Goal: Information Seeking & Learning: Check status

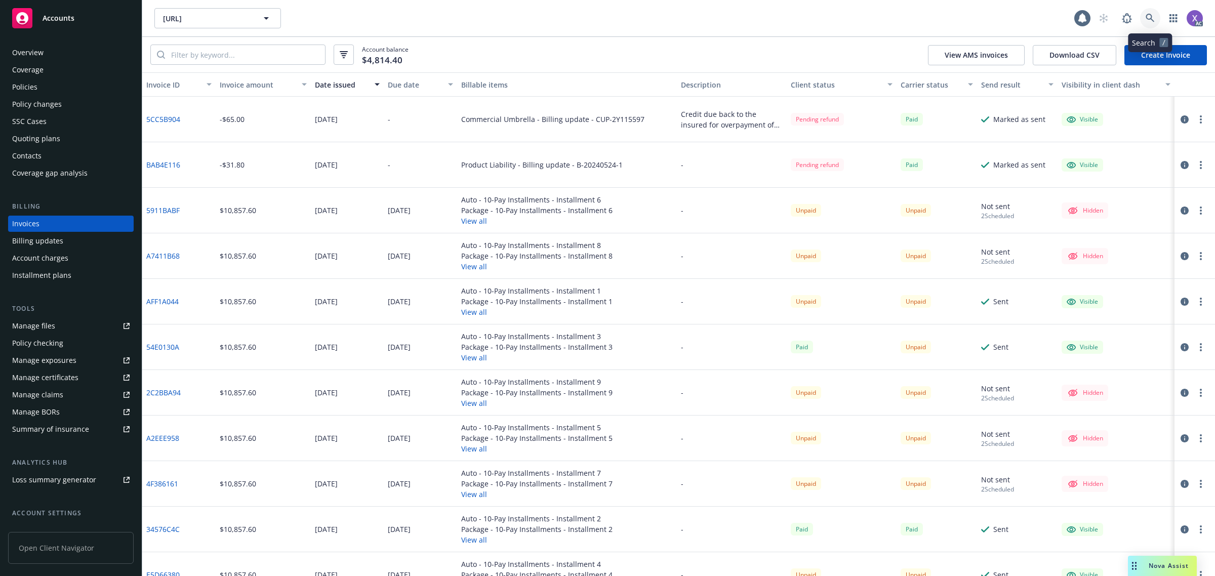
click at [1145, 14] on link at bounding box center [1150, 18] width 20 height 20
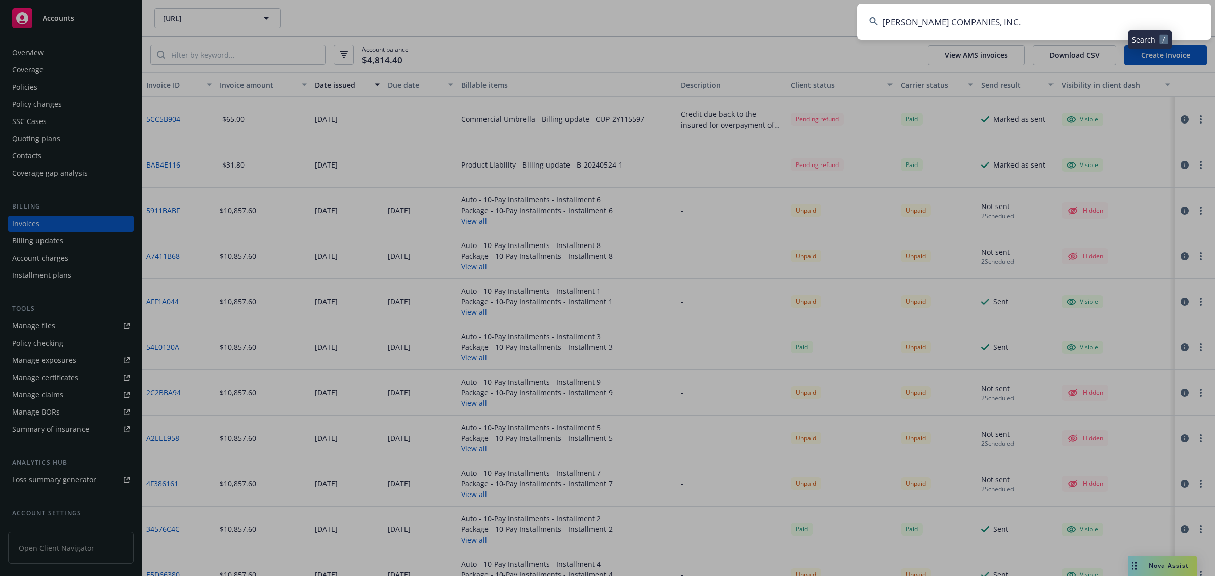
click at [1031, 29] on input "[PERSON_NAME] COMPANIES, INC." at bounding box center [1034, 22] width 354 height 36
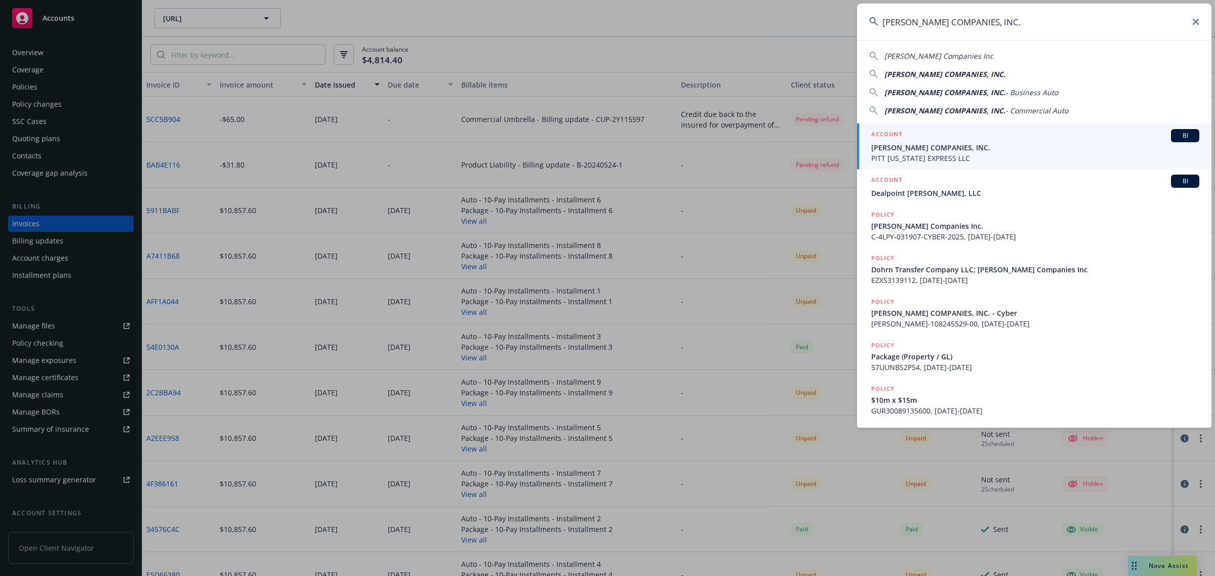
type input "[PERSON_NAME] COMPANIES, INC."
click at [941, 152] on span "[PERSON_NAME] COMPANIES, INC." at bounding box center [1035, 147] width 328 height 11
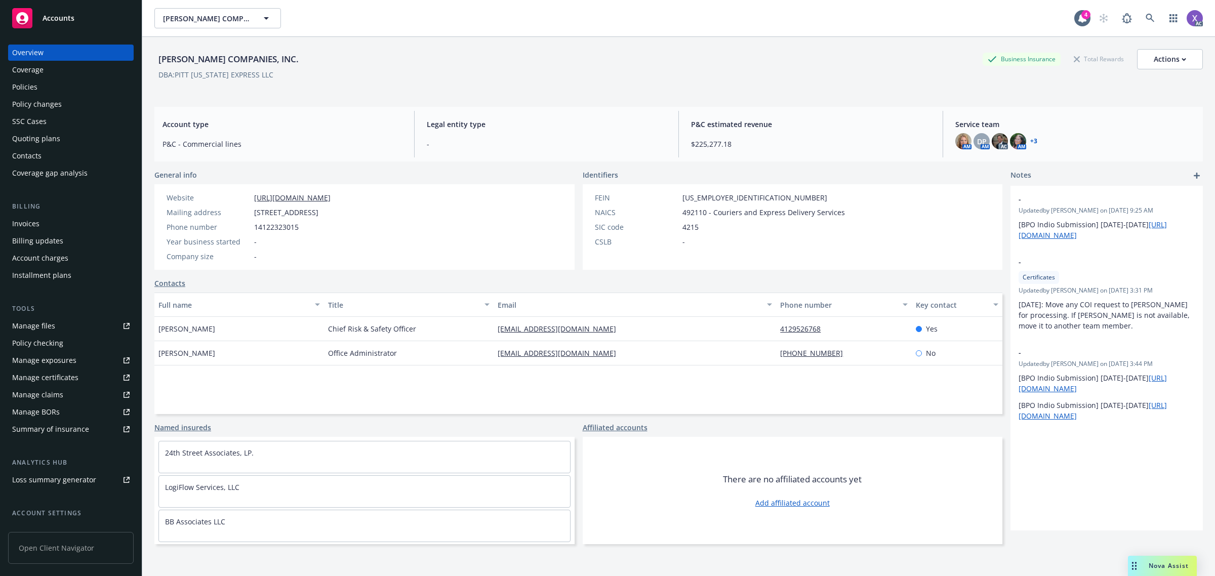
click at [24, 91] on div "Policies" at bounding box center [24, 87] width 25 height 16
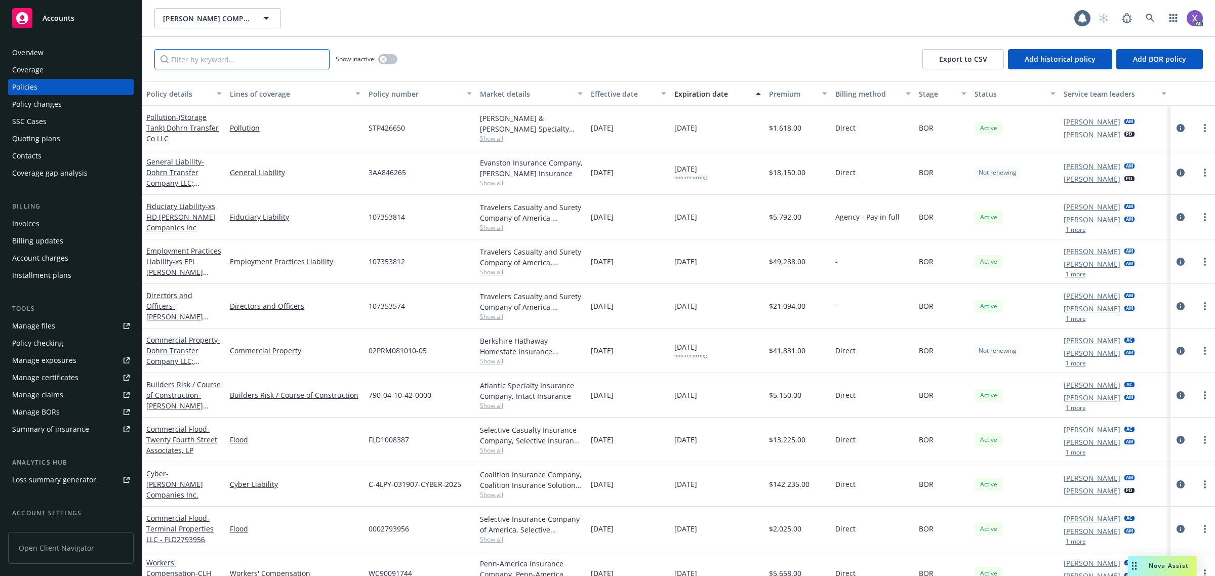
click at [214, 61] on input "Filter by keyword..." at bounding box center [241, 59] width 175 height 20
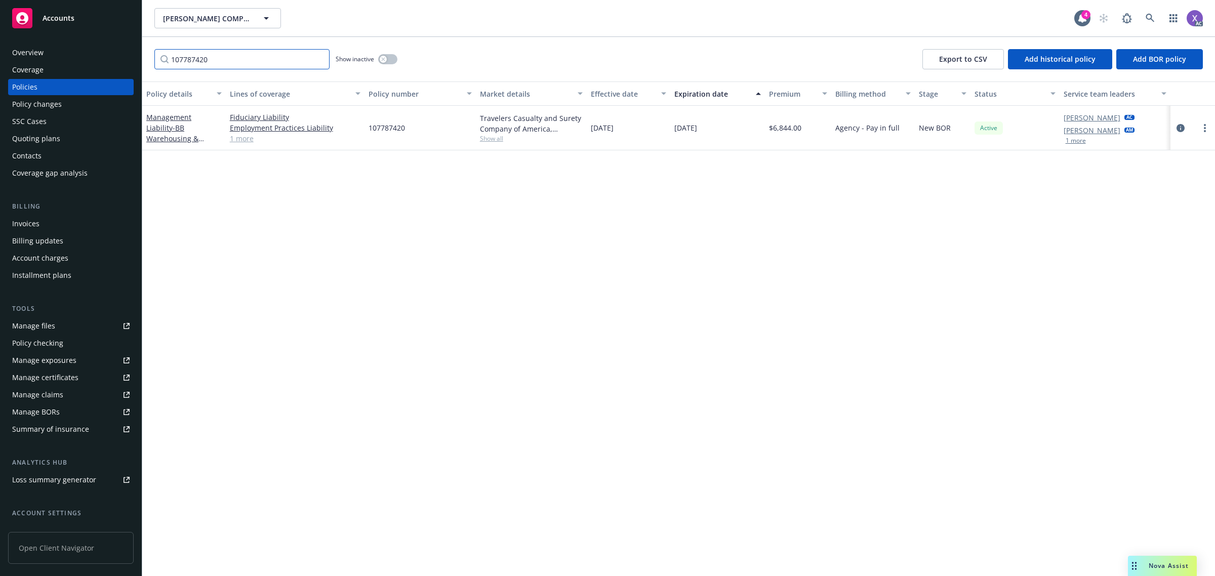
type input "107787420"
click at [390, 64] on button "button" at bounding box center [387, 59] width 19 height 10
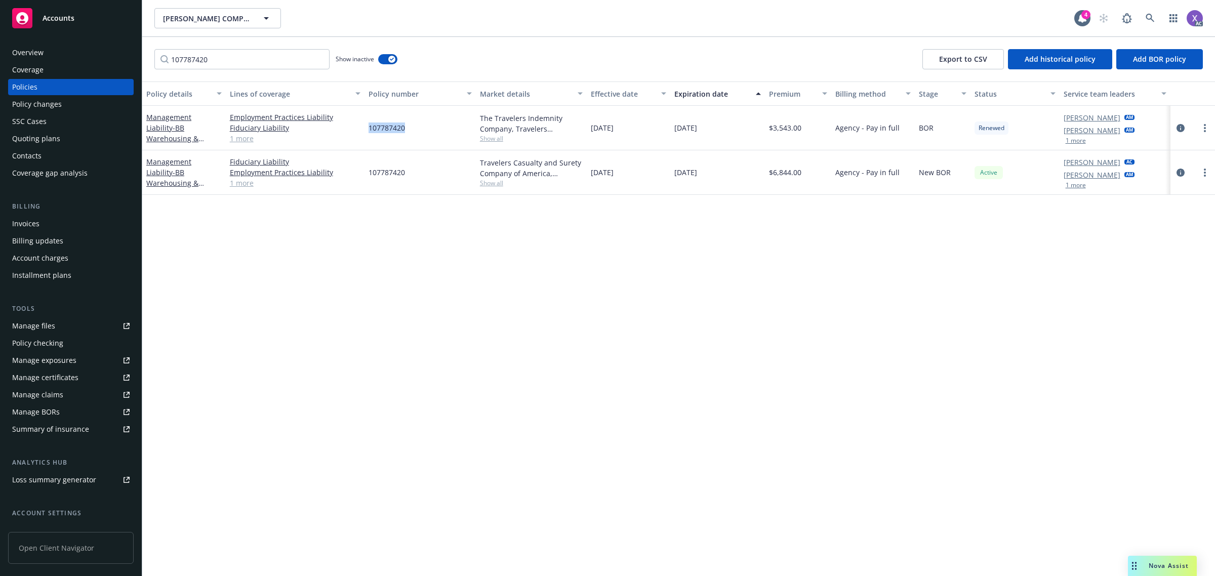
drag, startPoint x: 416, startPoint y: 129, endPoint x: 364, endPoint y: 132, distance: 51.2
click at [364, 132] on div "107787420" at bounding box center [419, 128] width 111 height 45
copy span "107787420"
click at [26, 228] on div "Invoices" at bounding box center [25, 224] width 27 height 16
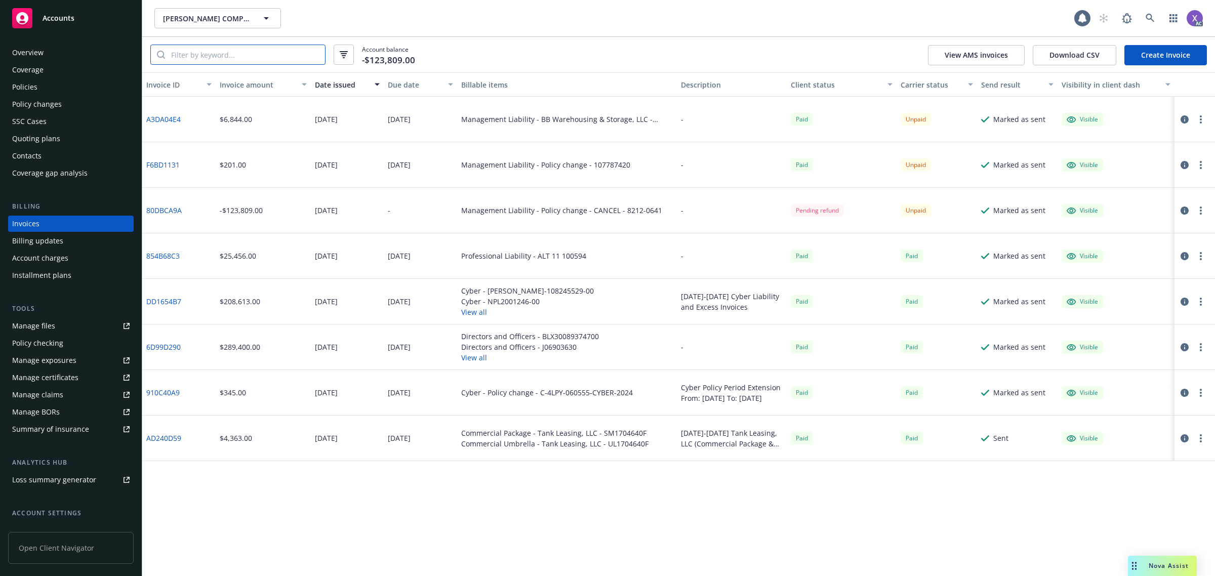
paste input "107787420"
click at [222, 59] on input "107787420" at bounding box center [245, 54] width 160 height 19
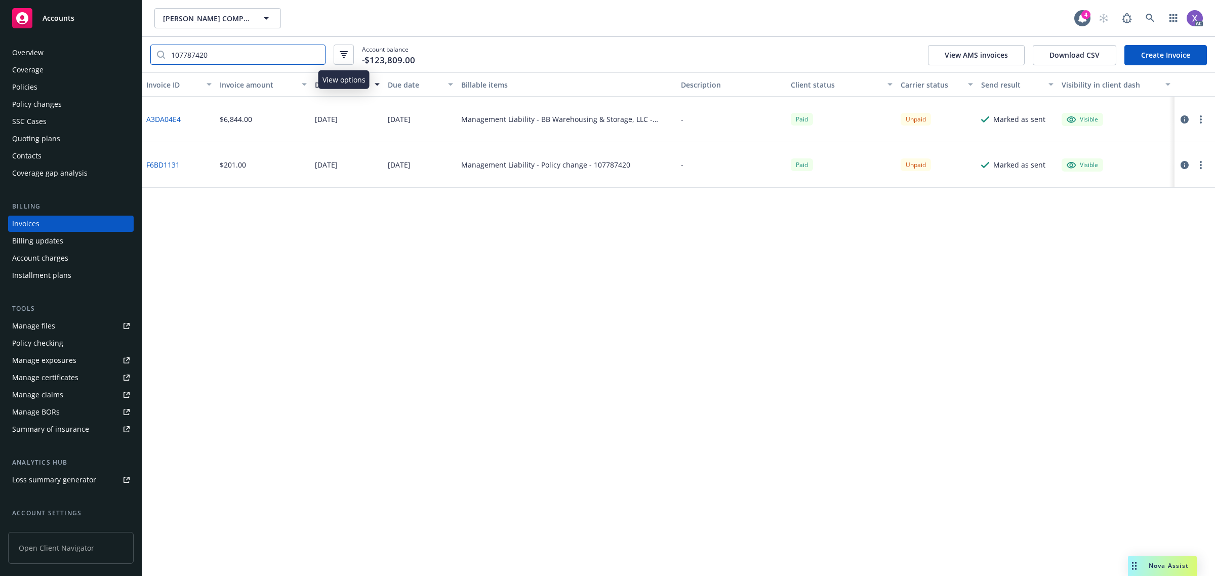
type input "107787420"
click at [348, 54] on button "button" at bounding box center [344, 55] width 20 height 20
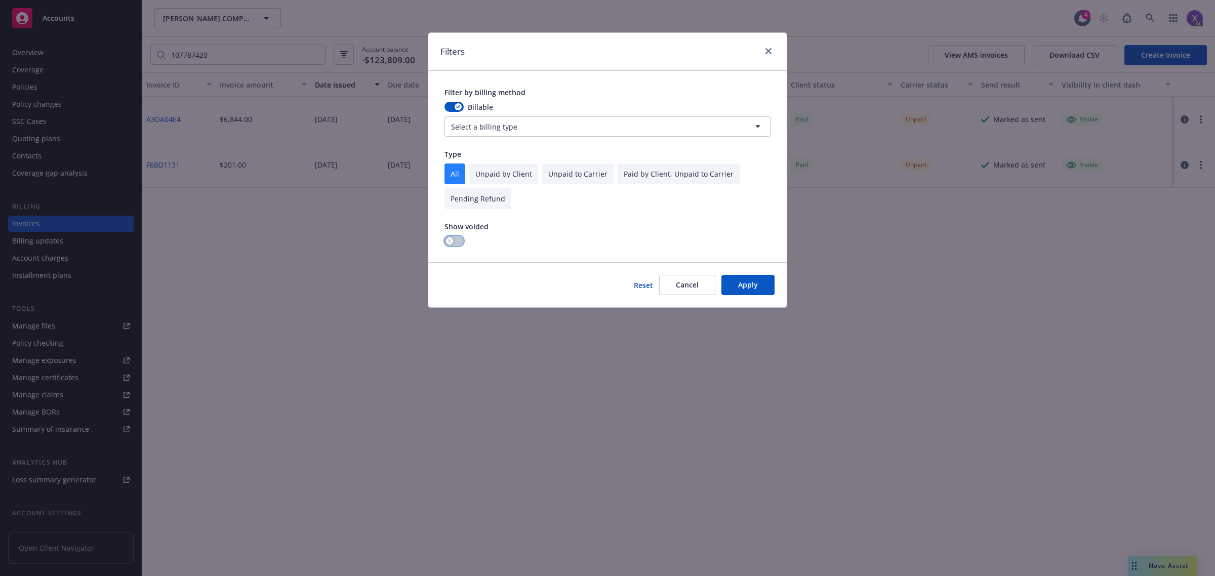
click at [453, 243] on button "button" at bounding box center [453, 241] width 19 height 10
click at [742, 285] on button "Apply" at bounding box center [747, 285] width 53 height 20
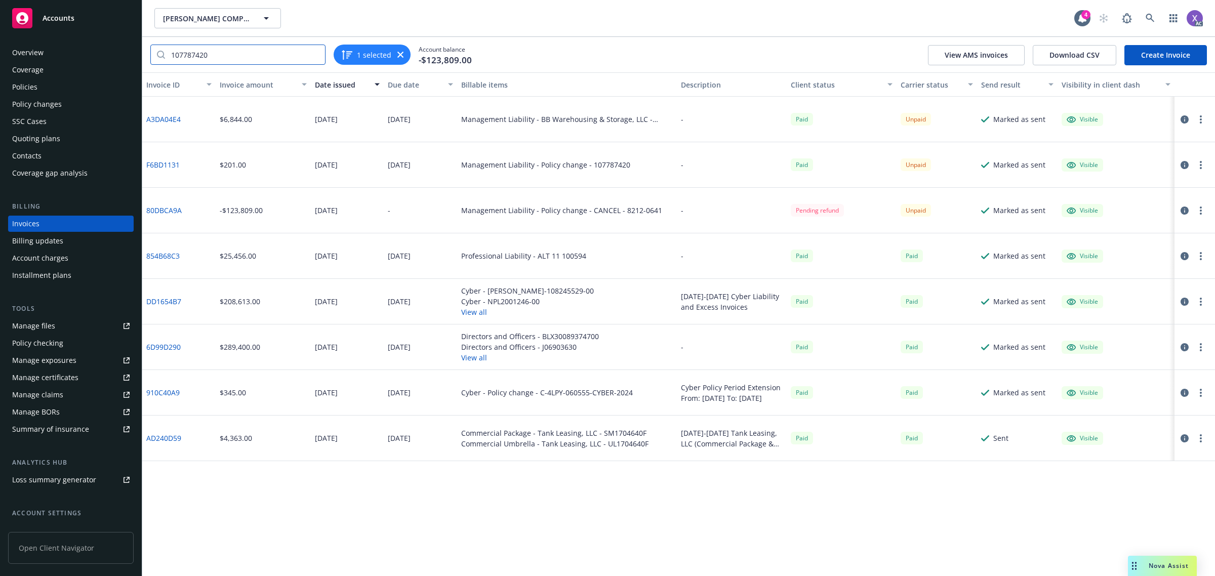
drag, startPoint x: 247, startPoint y: 54, endPoint x: 120, endPoint y: 59, distance: 127.2
click at [122, 59] on div "Accounts Overview Coverage Policies Policy changes SSC Cases Quoting plans Cont…" at bounding box center [607, 288] width 1215 height 576
drag, startPoint x: 219, startPoint y: 55, endPoint x: 92, endPoint y: 68, distance: 127.3
click at [98, 63] on div "Accounts Overview Coverage Policies Policy changes SSC Cases Quoting plans Cont…" at bounding box center [607, 288] width 1215 height 576
click at [192, 53] on input "search" at bounding box center [245, 54] width 160 height 19
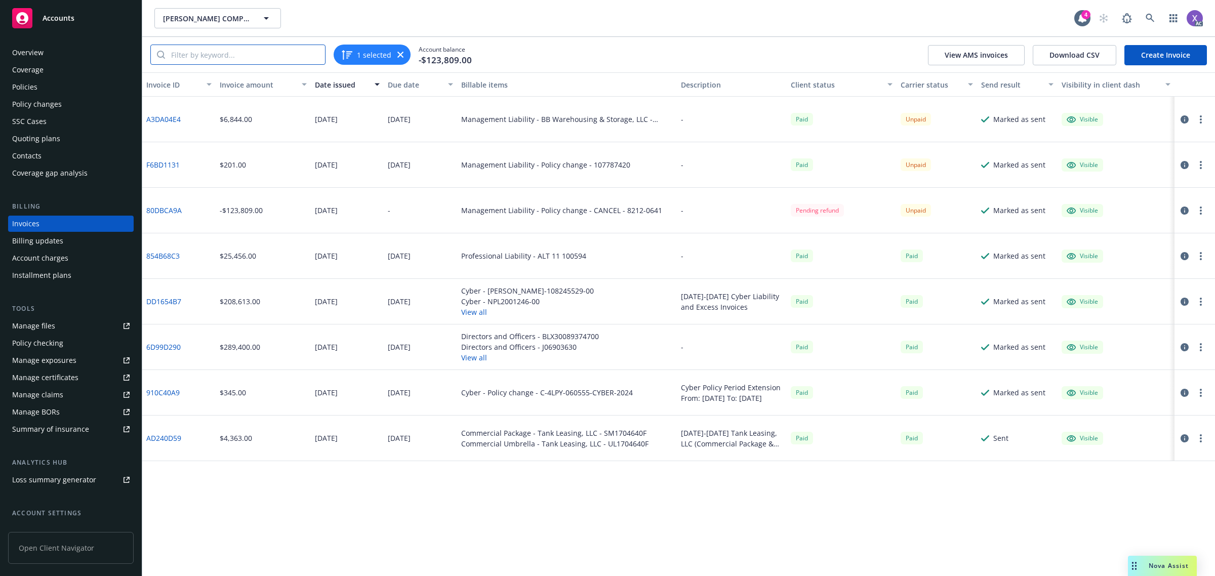
paste input "107787420"
type input "107787420"
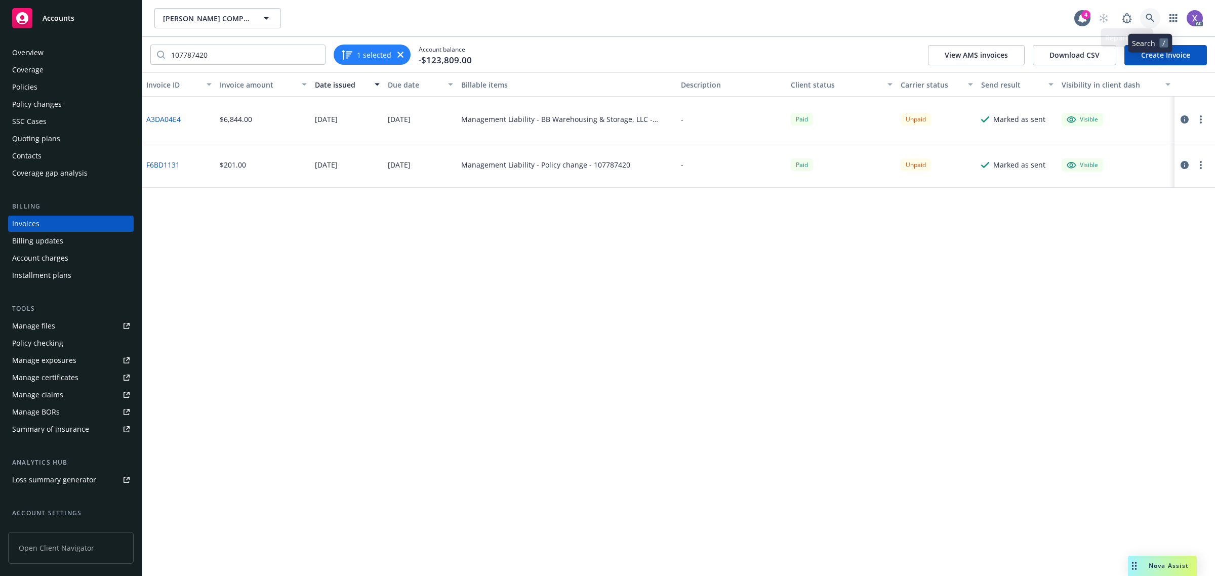
click at [1146, 14] on icon at bounding box center [1150, 18] width 9 height 9
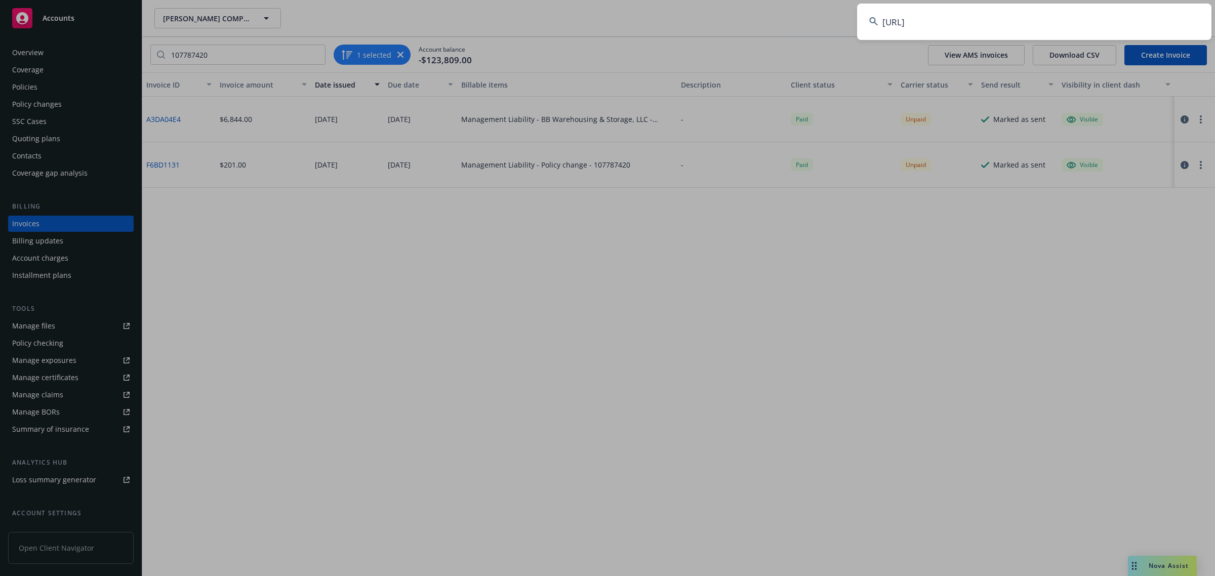
click at [1050, 28] on input "[URL]" at bounding box center [1034, 22] width 354 height 36
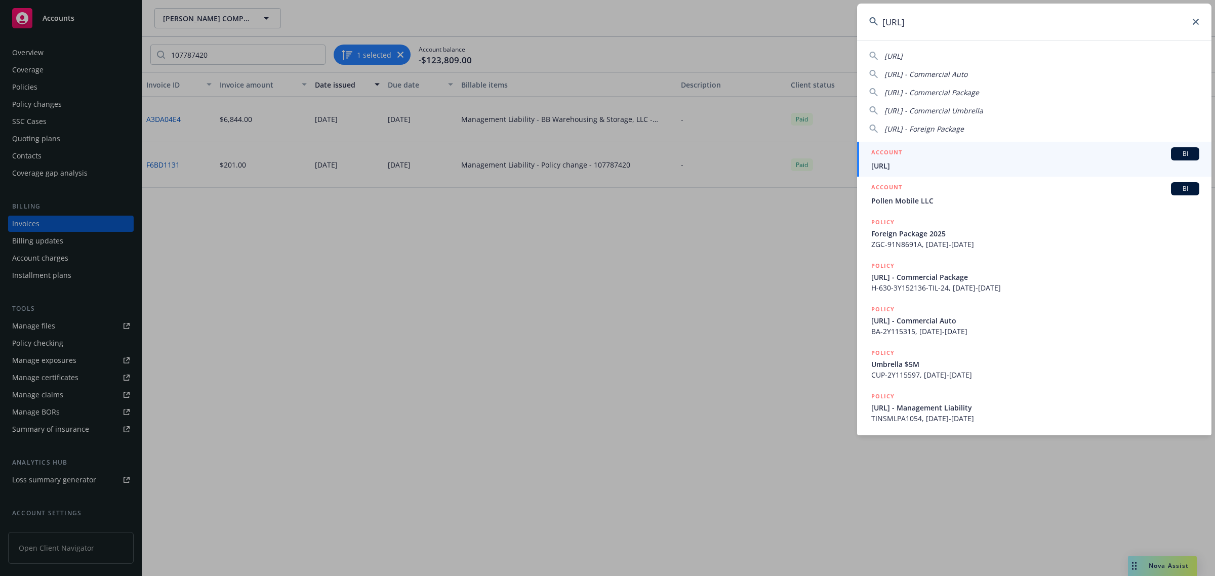
type input "[URL]"
click at [918, 160] on span "[URL]" at bounding box center [1035, 165] width 328 height 11
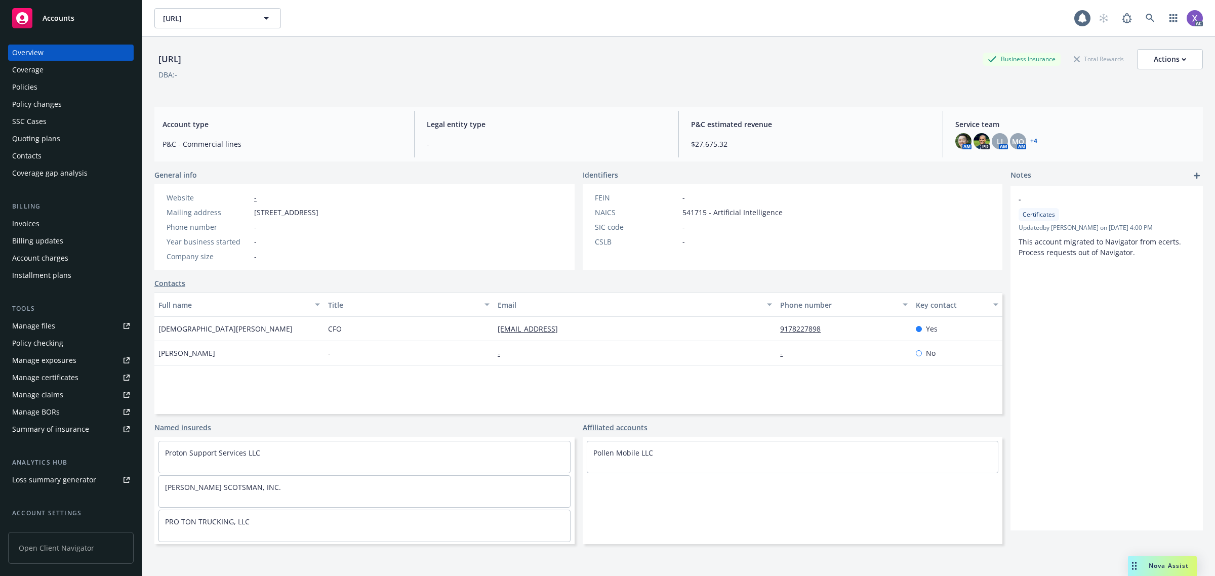
click at [24, 224] on div "Invoices" at bounding box center [25, 224] width 27 height 16
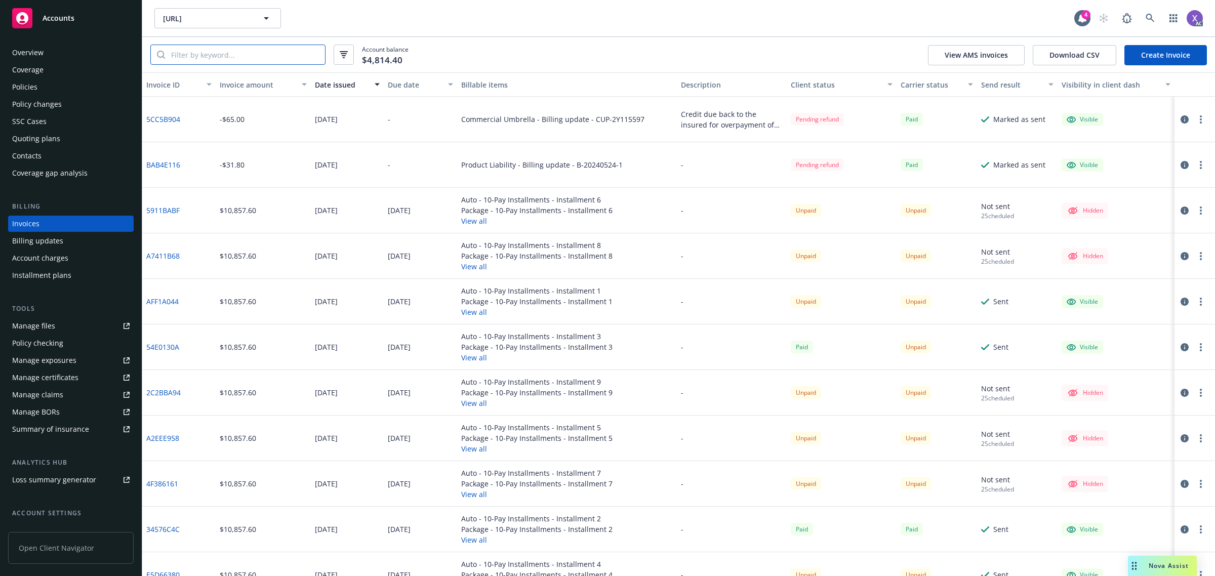
click at [201, 59] on input "search" at bounding box center [245, 54] width 160 height 19
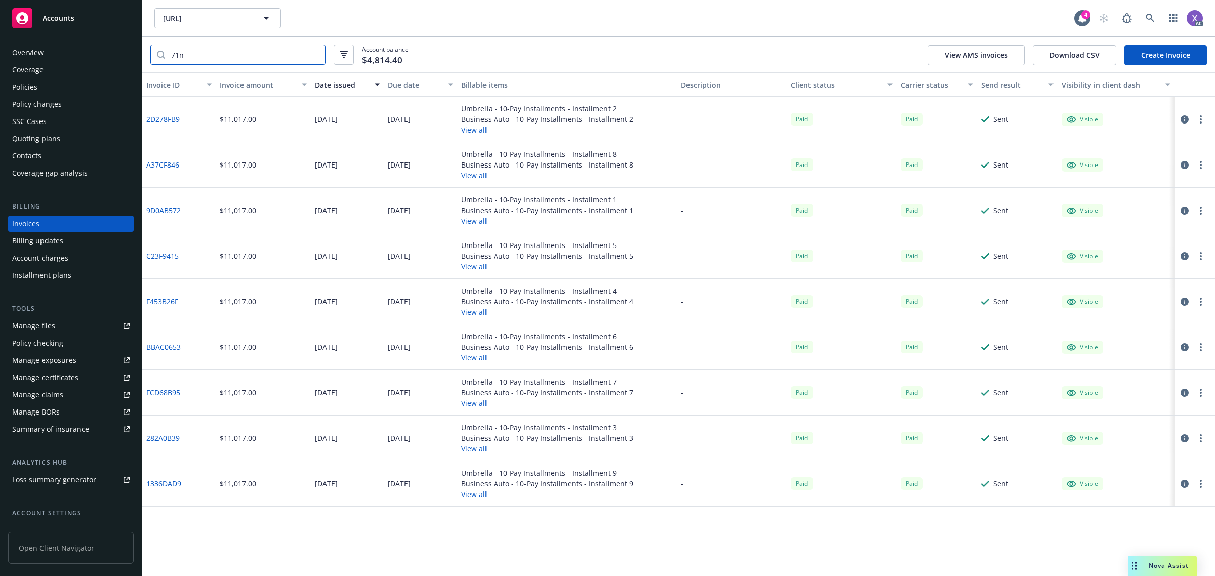
type input "71n"
drag, startPoint x: 626, startPoint y: 529, endPoint x: 671, endPoint y: 492, distance: 59.0
click at [626, 529] on div "Invoice ID Invoice amount Date issued Due date Billable items Description Clien…" at bounding box center [678, 324] width 1073 height 504
click at [1145, 19] on link at bounding box center [1150, 18] width 20 height 20
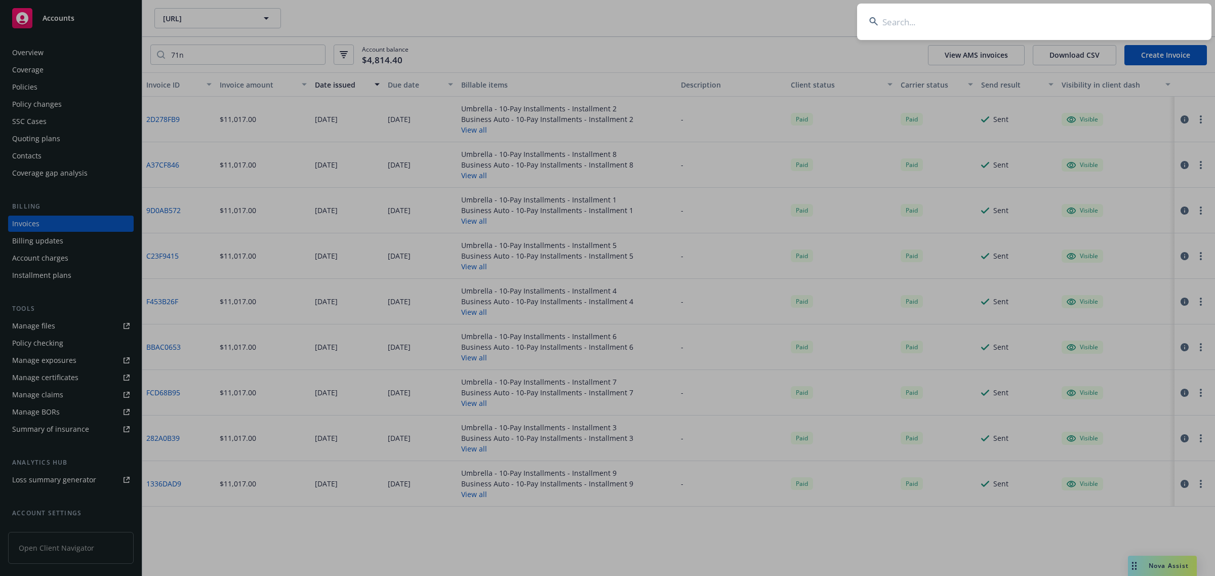
click at [986, 23] on input at bounding box center [1034, 22] width 354 height 36
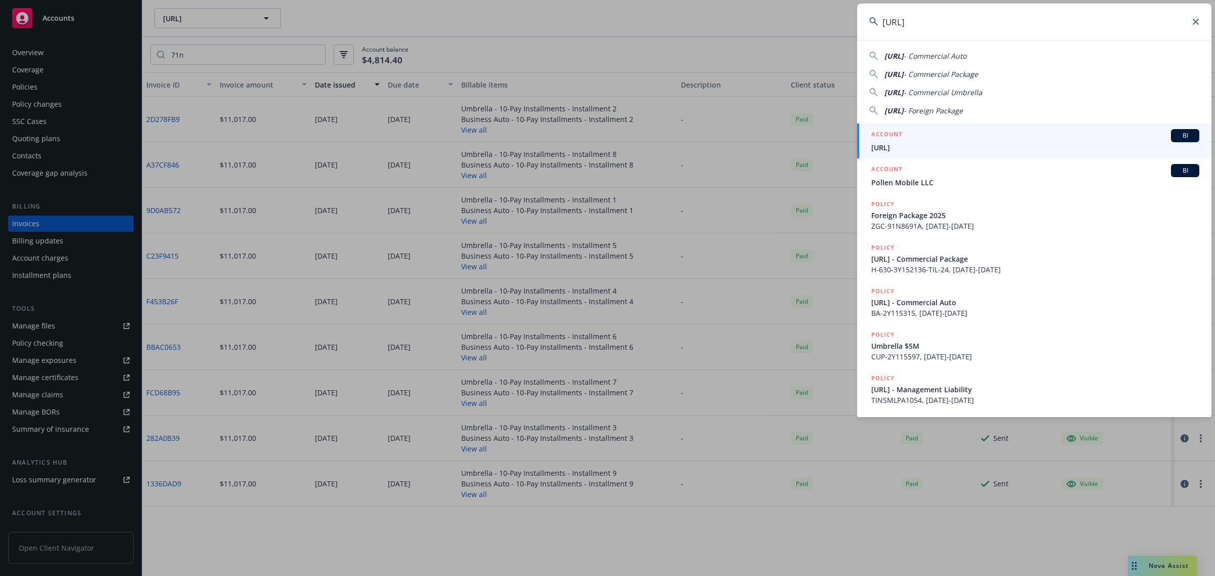
type input "[URL]"
click at [917, 147] on span "[URL]" at bounding box center [1035, 147] width 328 height 11
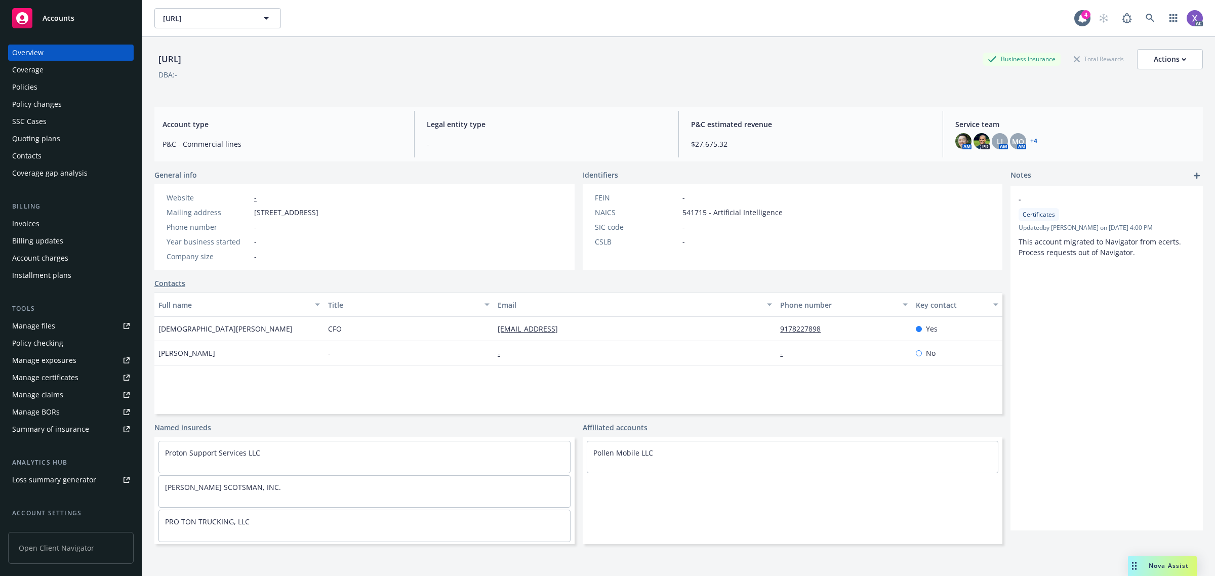
click at [26, 227] on div "Invoices" at bounding box center [25, 224] width 27 height 16
